Goal: Navigation & Orientation: Find specific page/section

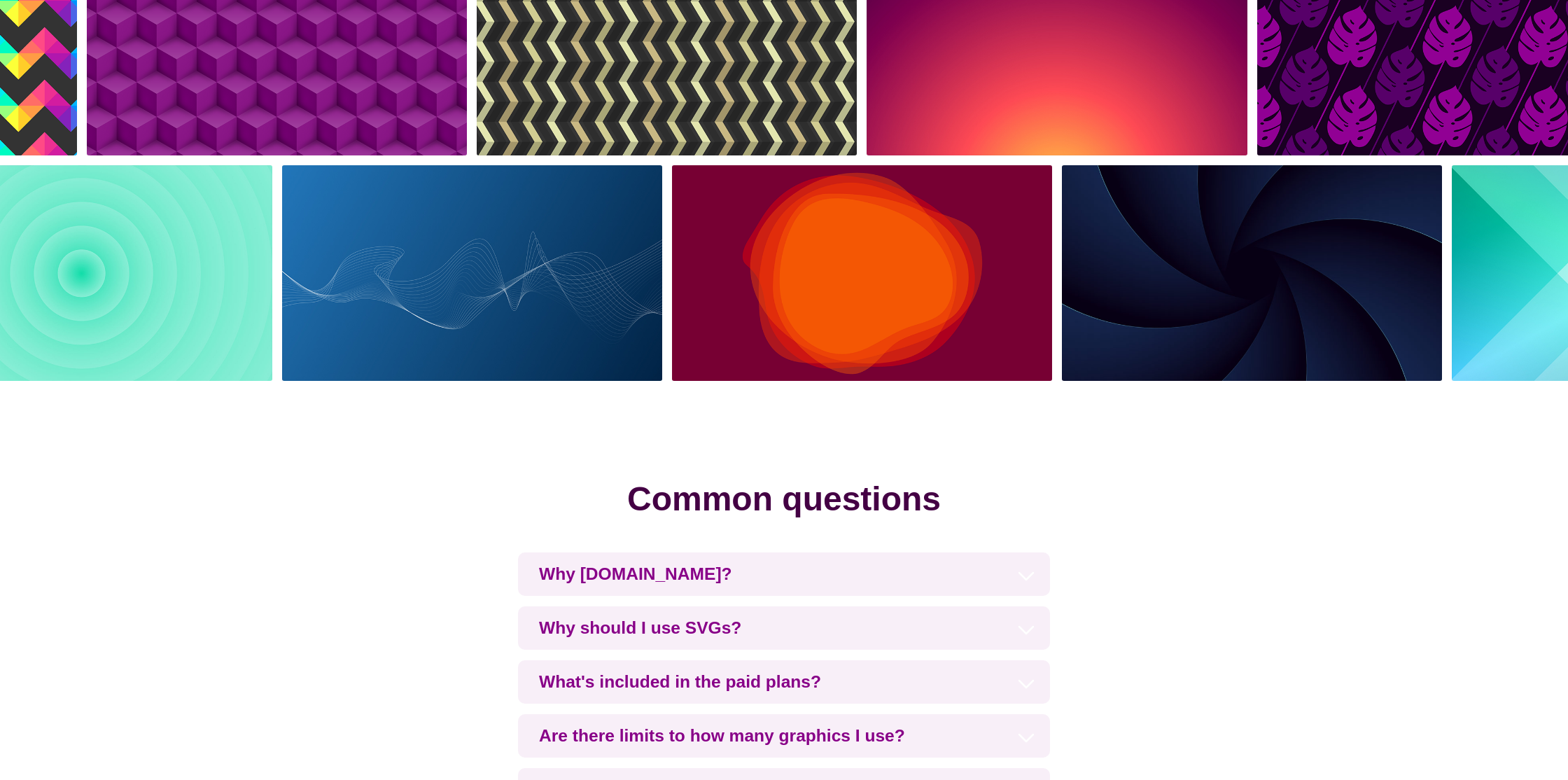
click at [938, 372] on img at bounding box center [862, 273] width 390 height 226
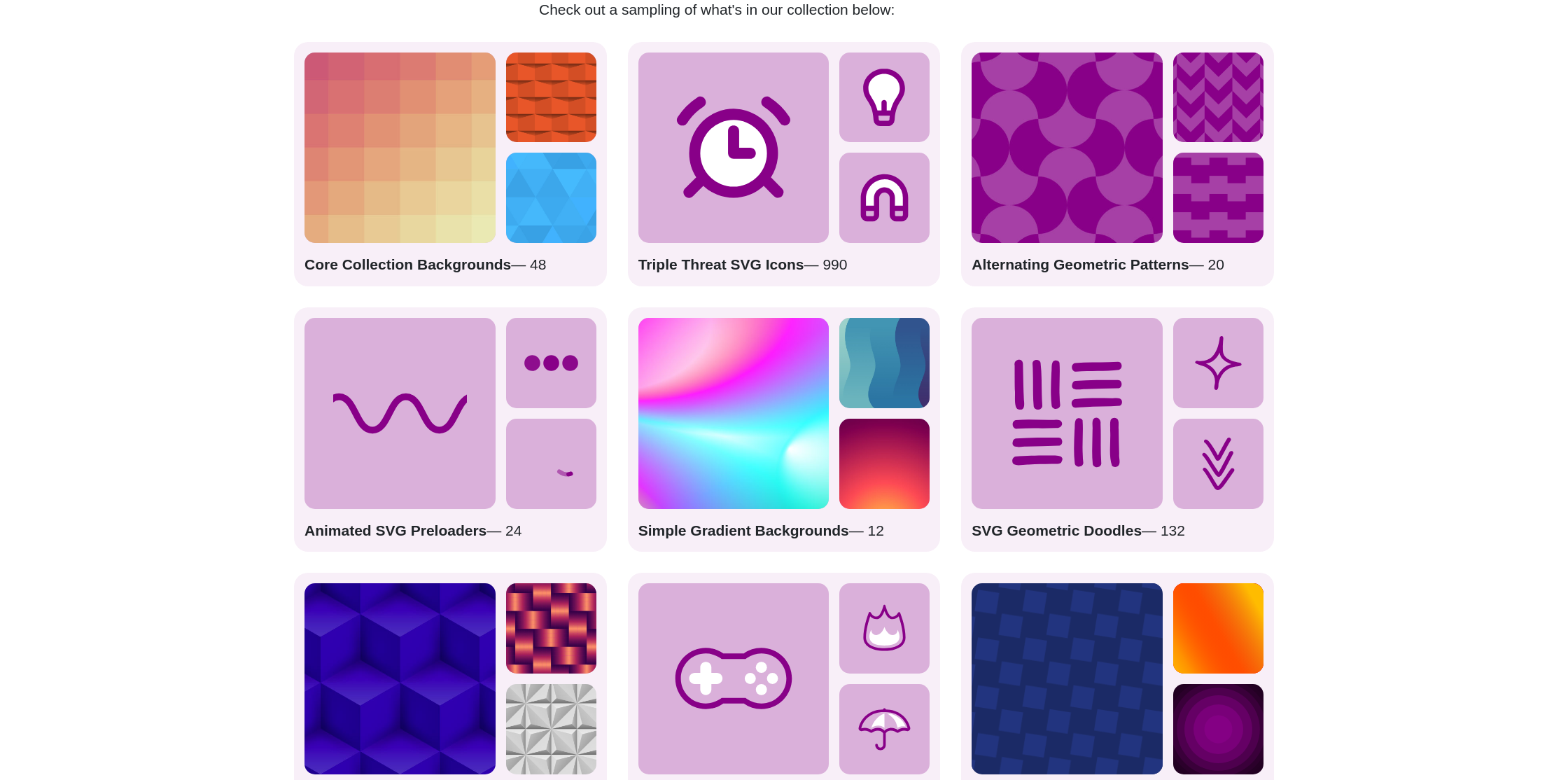
scroll to position [1908, 0]
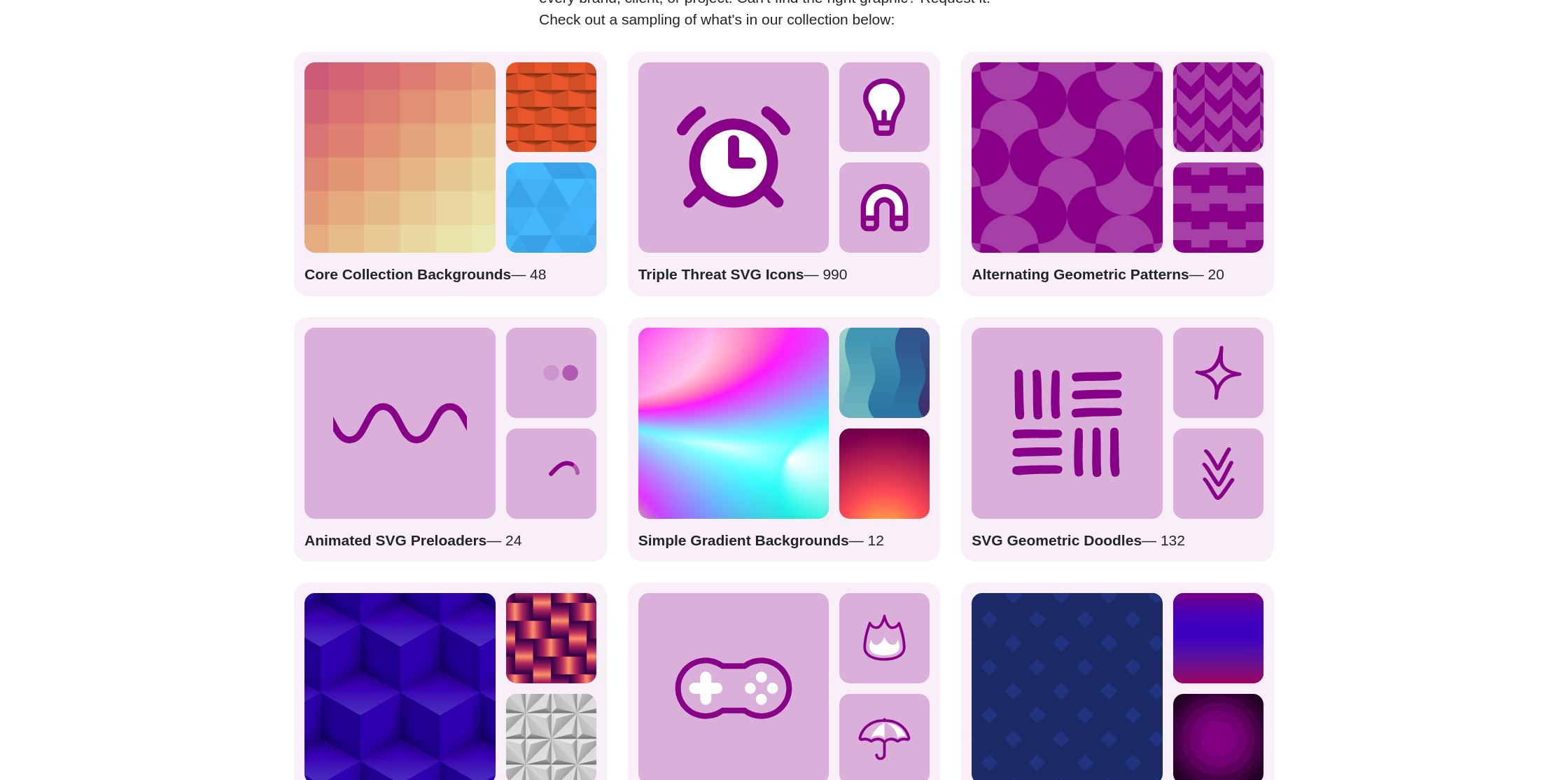
click at [367, 536] on strong "Animated SVG Preloaders" at bounding box center [395, 539] width 182 height 16
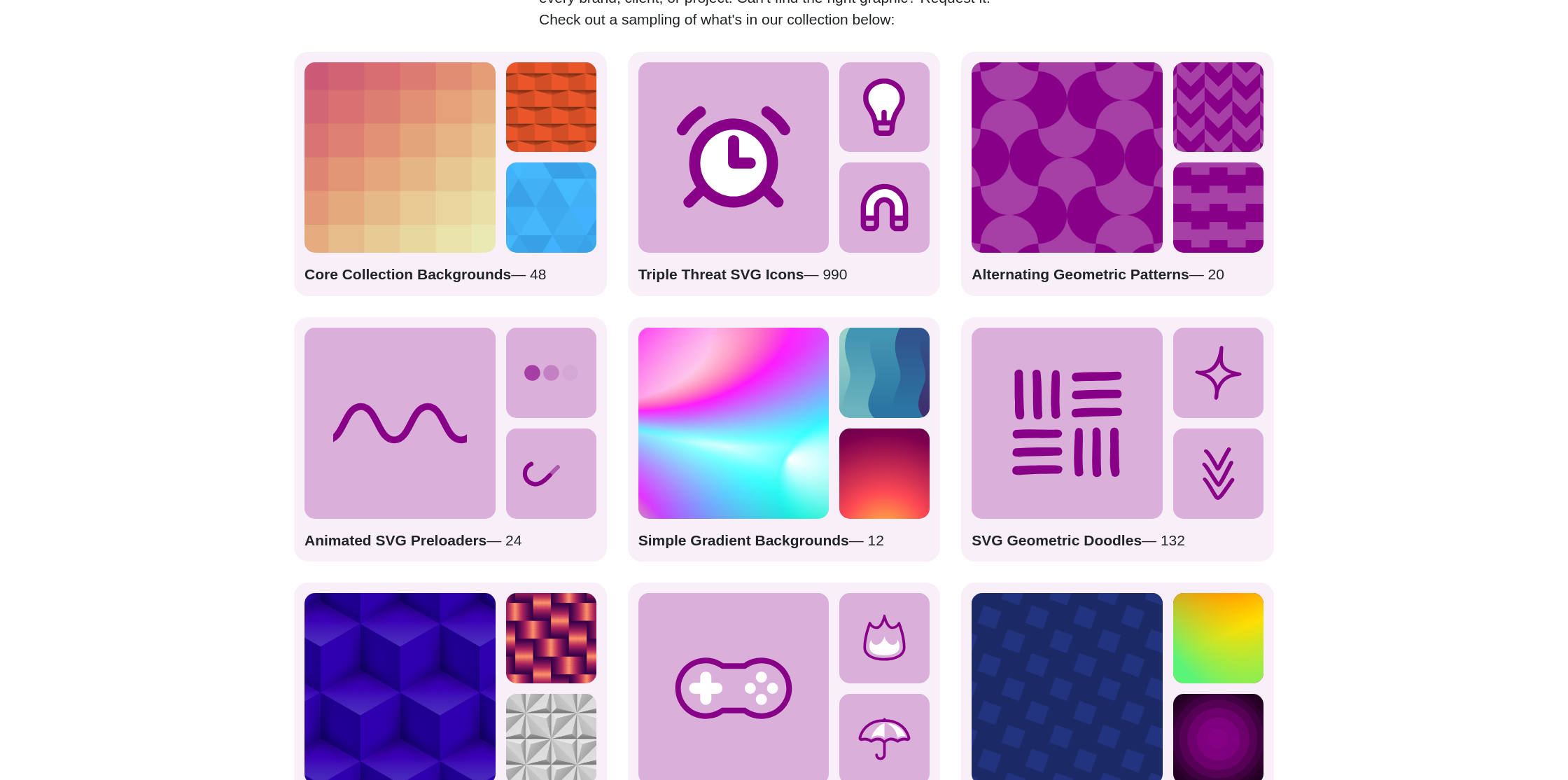
click at [367, 536] on strong "Animated SVG Preloaders" at bounding box center [395, 539] width 182 height 16
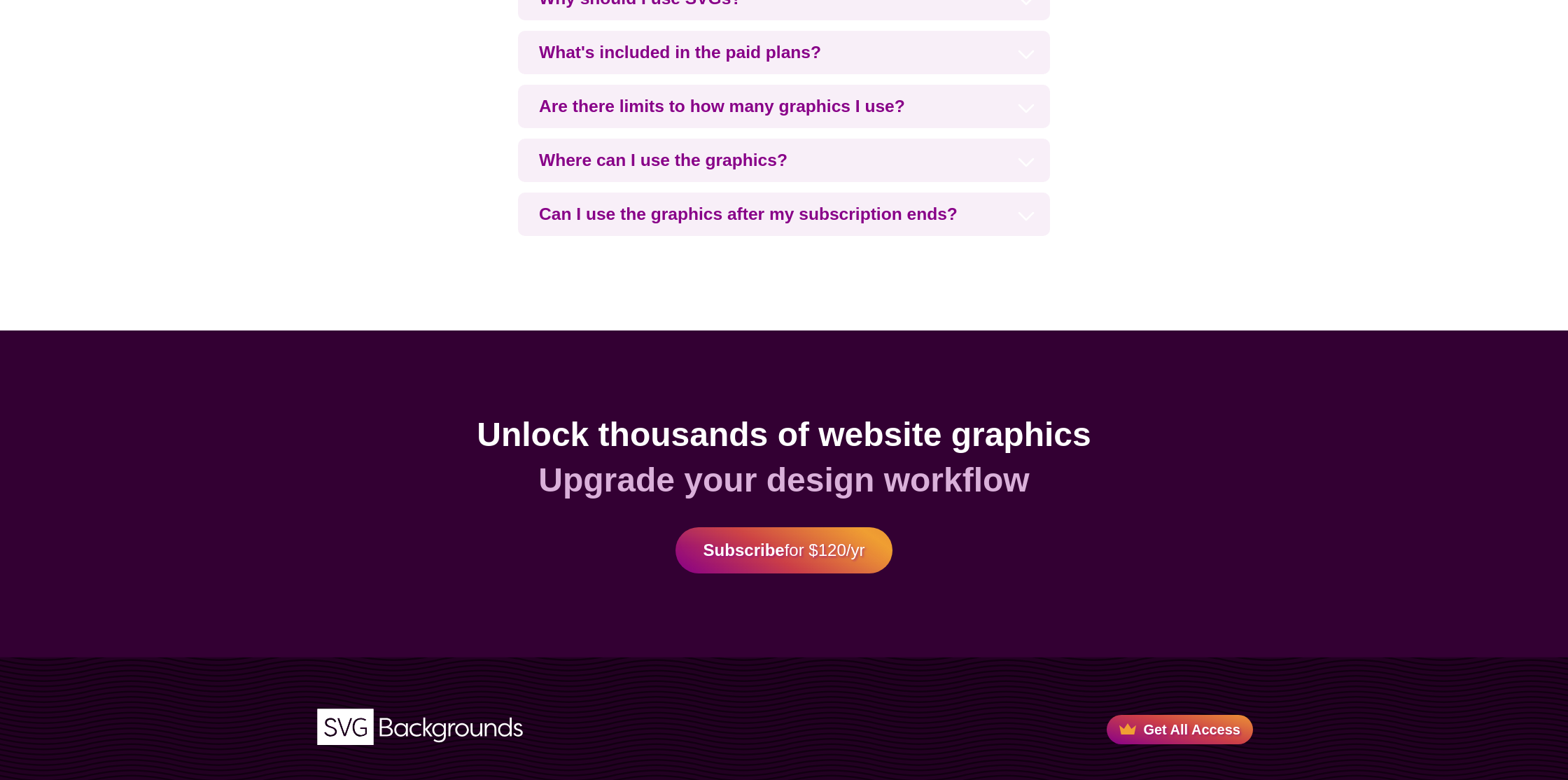
scroll to position [3828, 0]
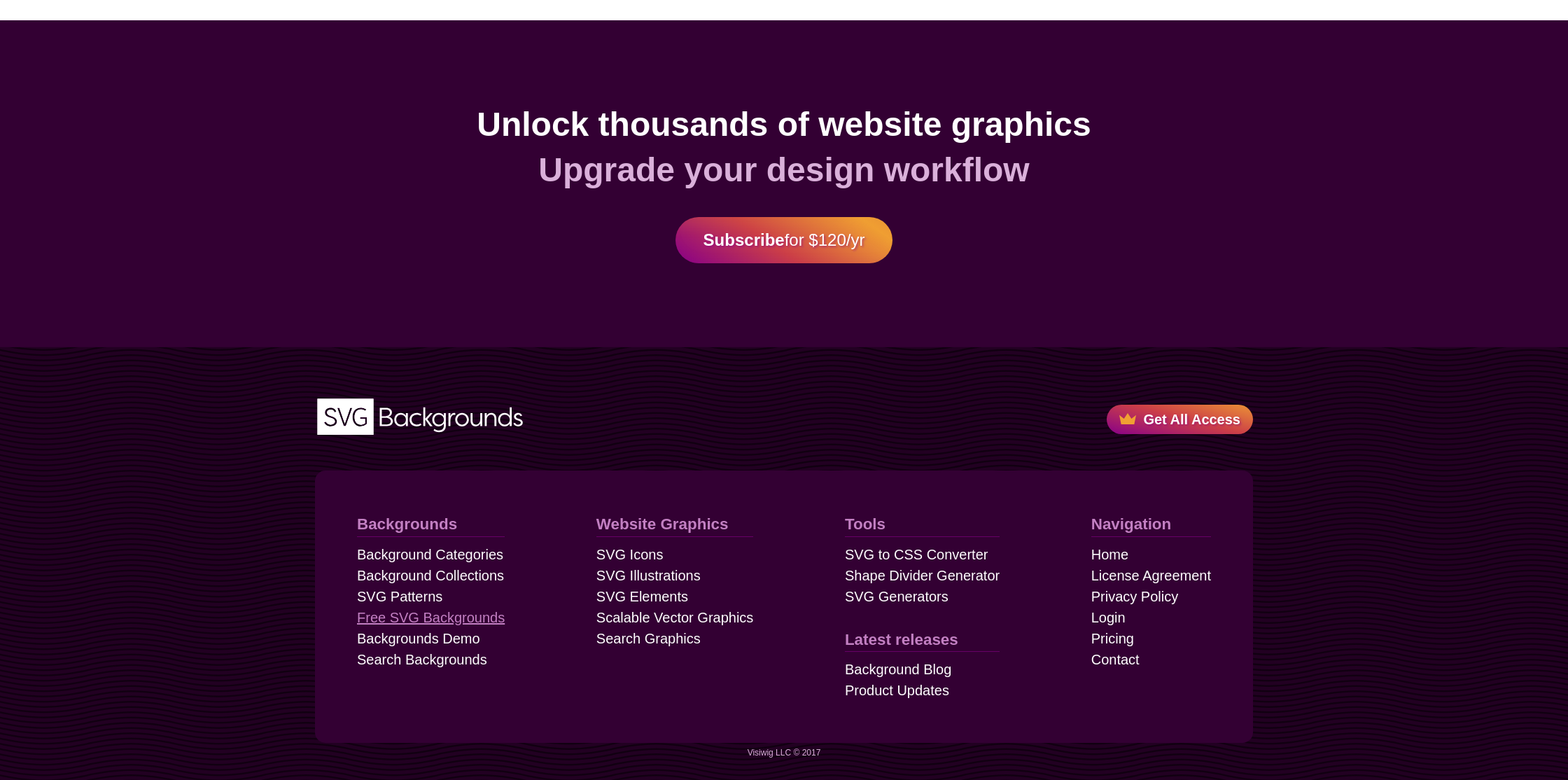
click at [450, 623] on link "Free SVG Backgrounds" at bounding box center [430, 617] width 148 height 21
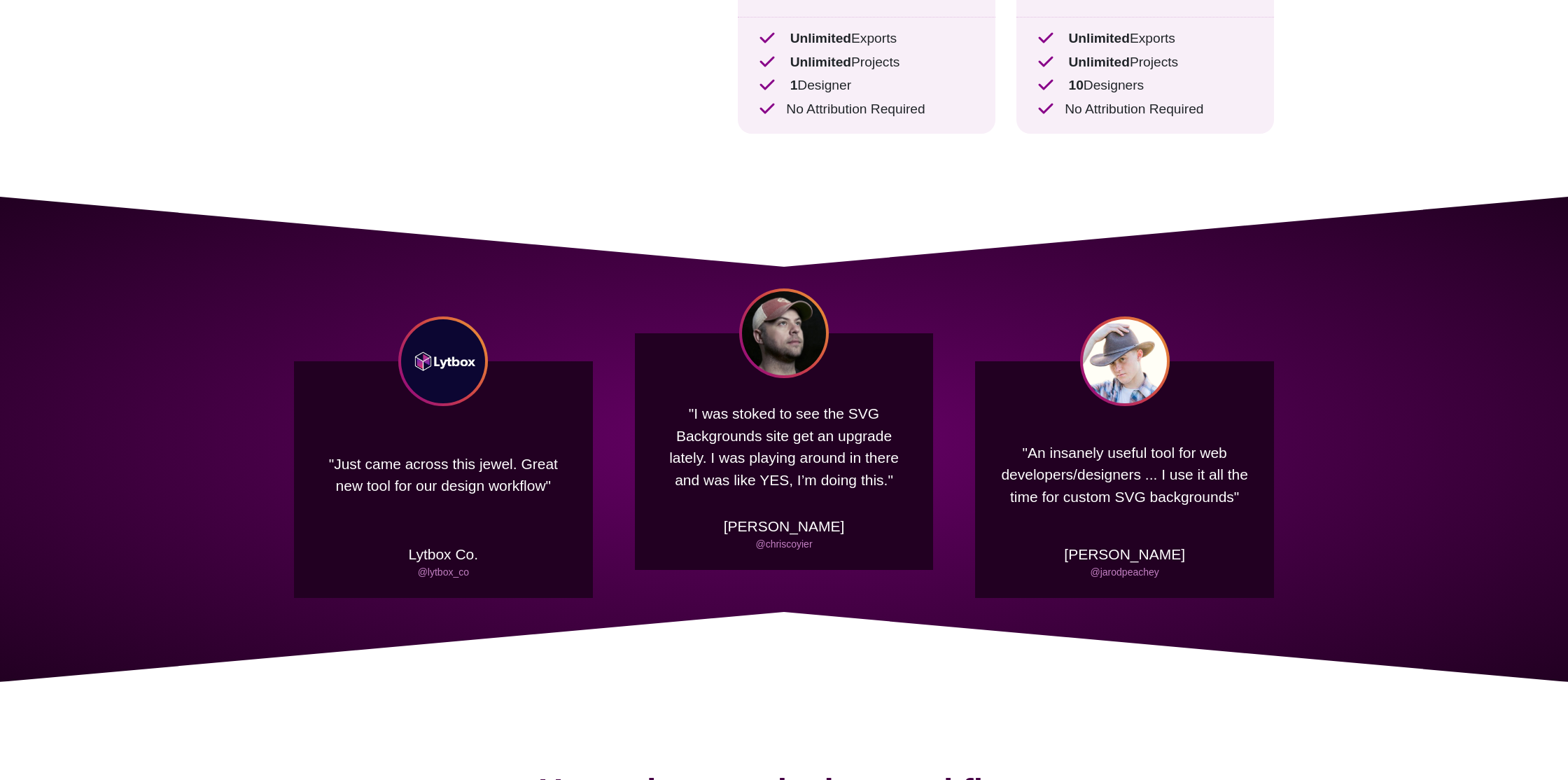
scroll to position [0, 0]
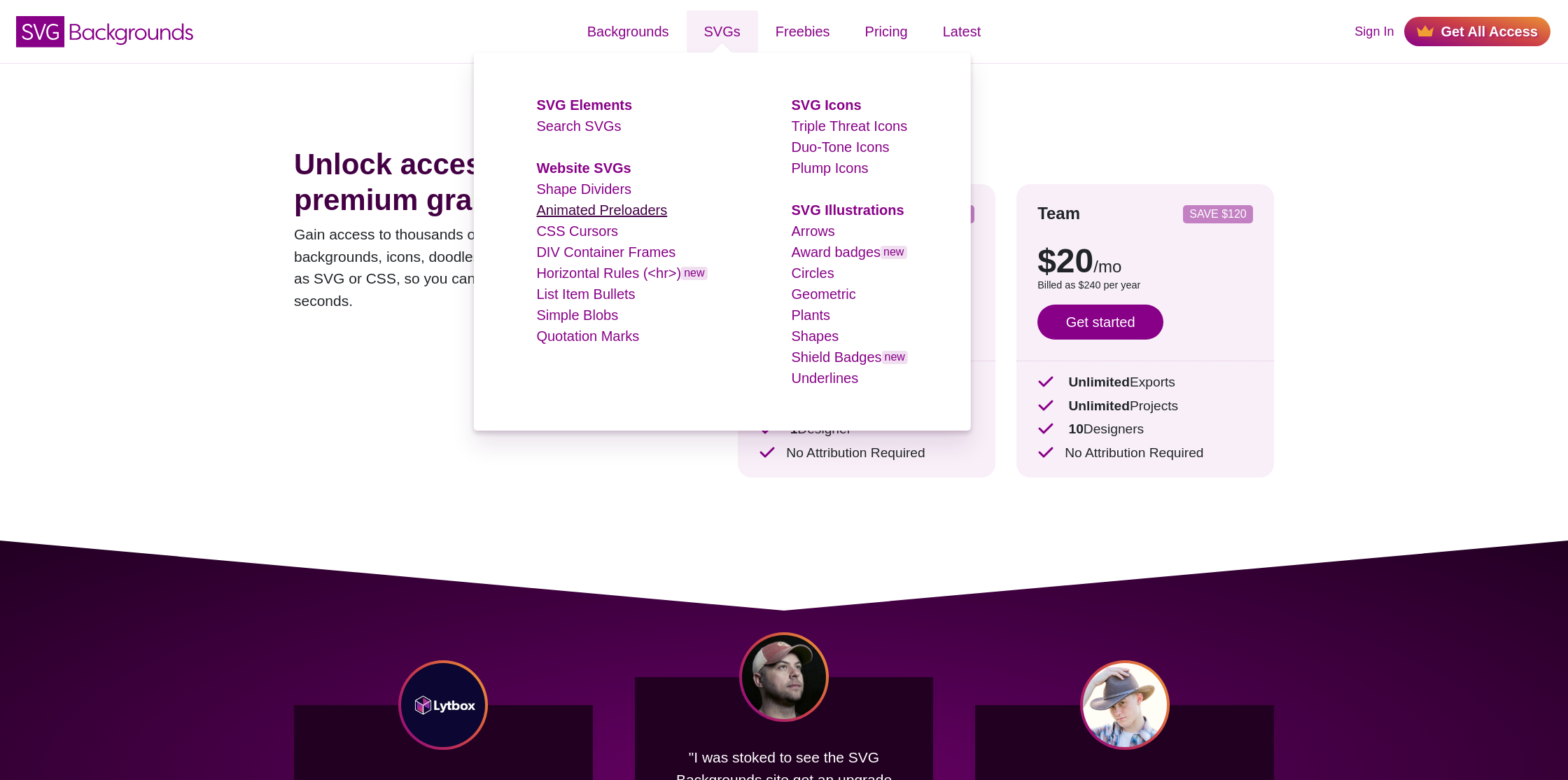
click at [636, 207] on link "Animated Preloaders" at bounding box center [602, 210] width 131 height 16
